Goal: Task Accomplishment & Management: Use online tool/utility

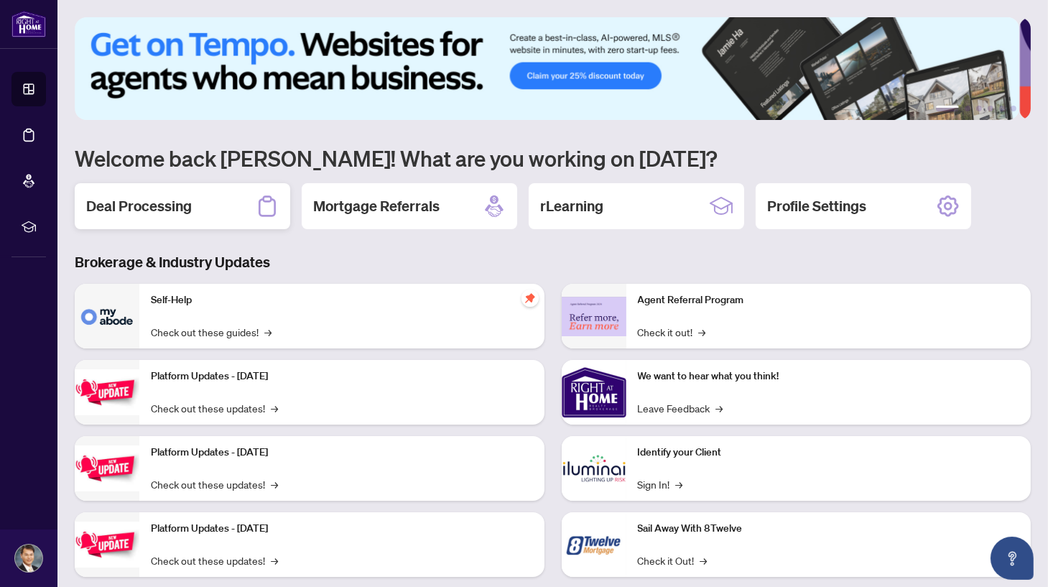
click at [200, 208] on div "Deal Processing" at bounding box center [183, 206] width 216 height 46
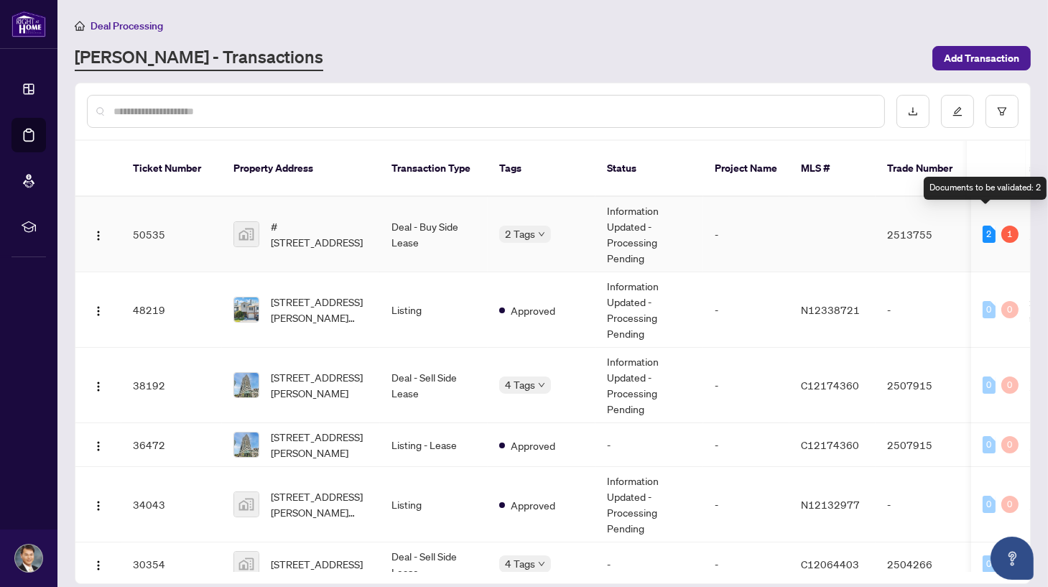
click at [985, 226] on div "2" at bounding box center [989, 234] width 13 height 17
click at [986, 226] on div "2" at bounding box center [989, 234] width 13 height 17
click at [101, 230] on img "button" at bounding box center [98, 235] width 11 height 11
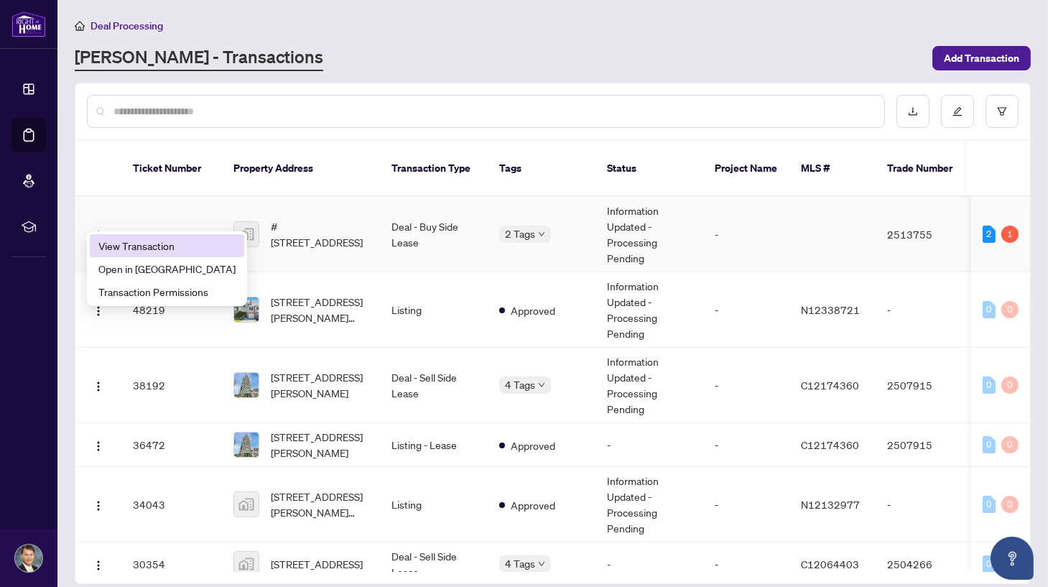
click at [139, 242] on span "View Transaction" at bounding box center [166, 246] width 137 height 16
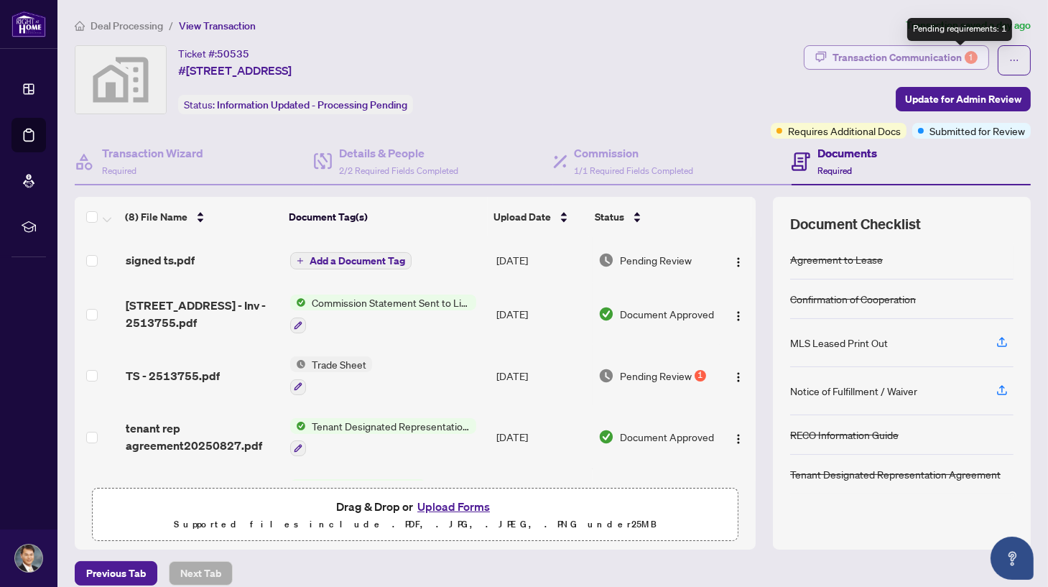
click at [965, 55] on div "1" at bounding box center [971, 57] width 13 height 13
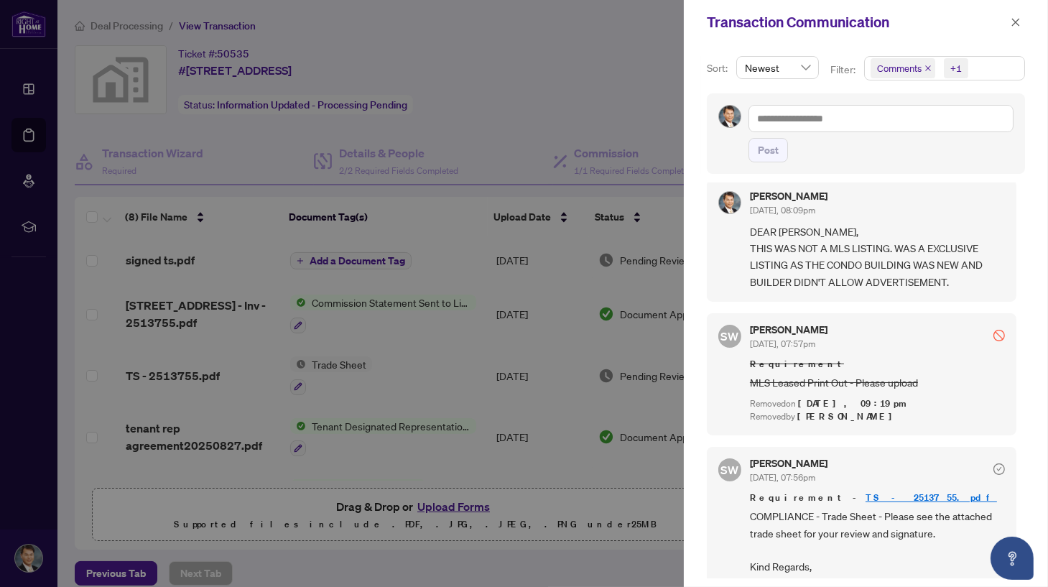
scroll to position [17, 0]
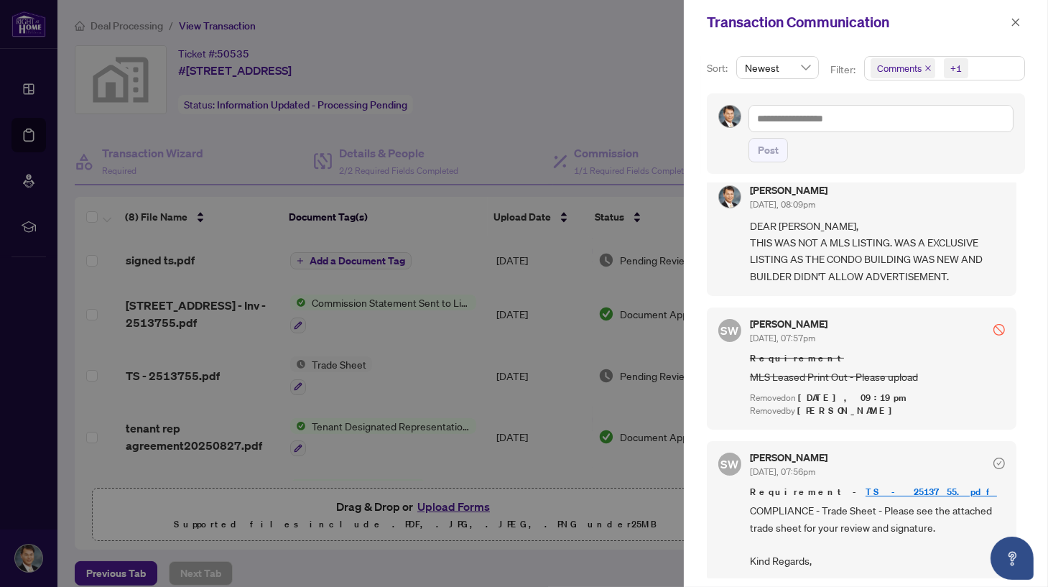
click at [866, 487] on link "TS - 2513755.pdf" at bounding box center [931, 492] width 131 height 12
